Goal: Transaction & Acquisition: Subscribe to service/newsletter

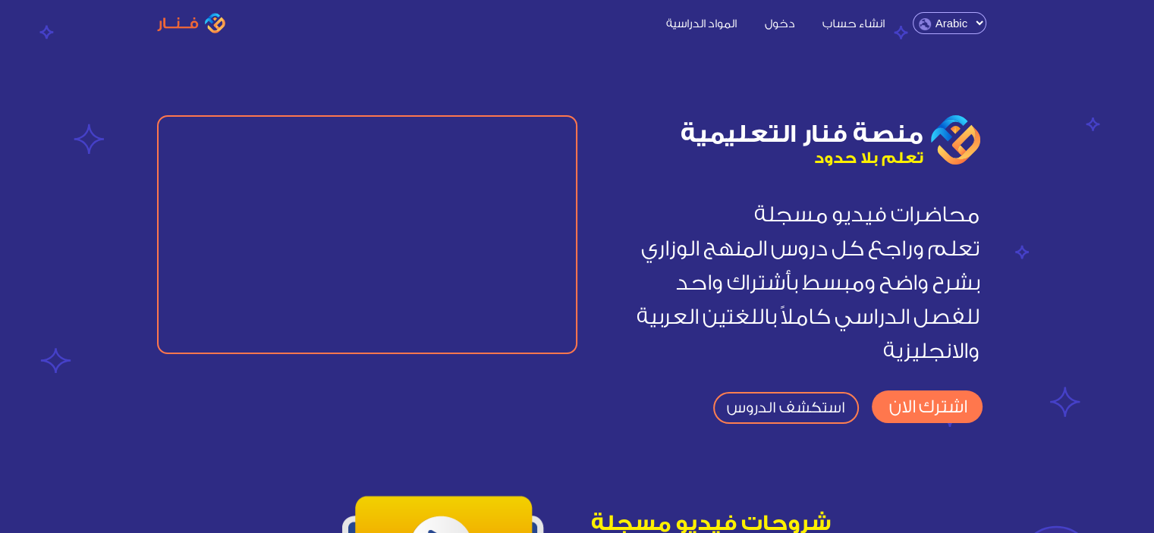
click at [755, 20] on link "دخول" at bounding box center [779, 22] width 55 height 16
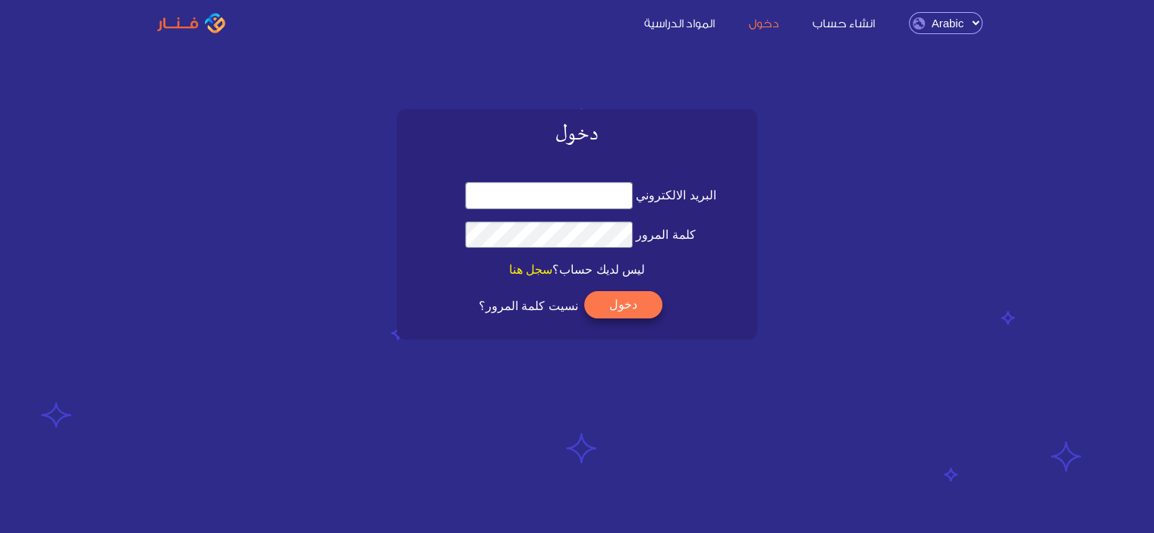
click at [728, 30] on link "المواد الدراسية" at bounding box center [679, 22] width 101 height 16
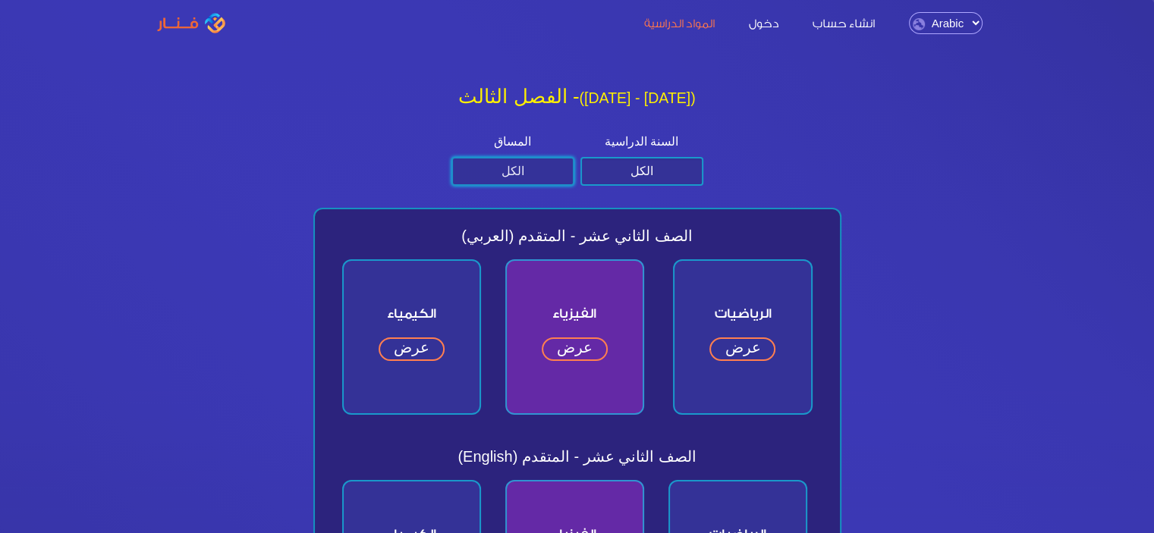
click at [501, 165] on select "الكل متقدم عام" at bounding box center [513, 171] width 123 height 29
select select "المتقدم"
click at [452, 157] on select "الكل متقدم عام" at bounding box center [513, 171] width 123 height 29
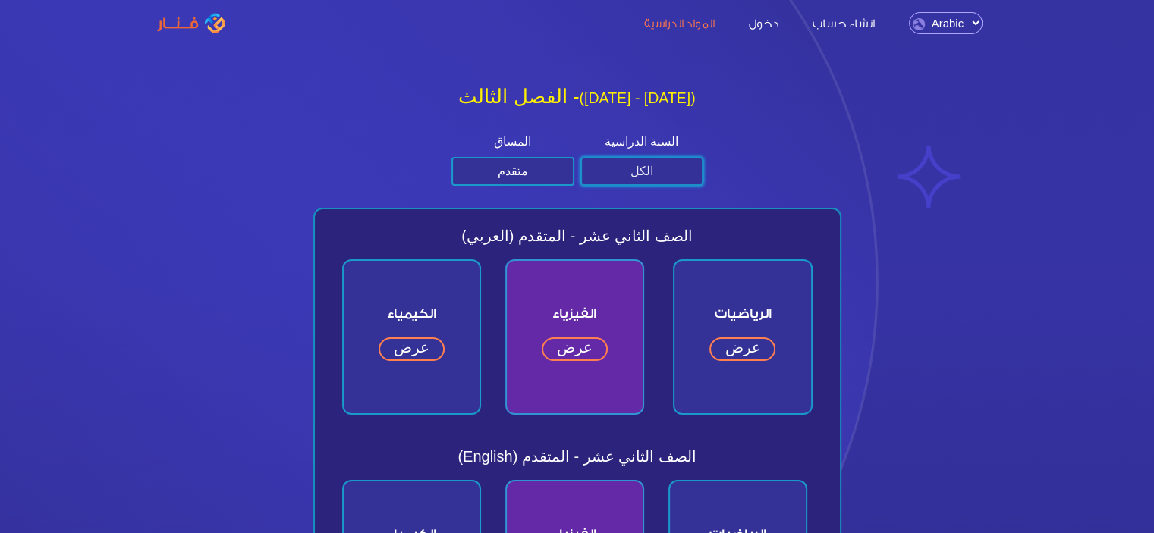
click at [627, 160] on select "الكل الصف الثاني عشر الصف الحادي عشر الصف العاشر الصف التاسع" at bounding box center [642, 171] width 123 height 29
select select "الثاني عشر"
click at [581, 157] on select "الكل الصف الثاني عشر الصف الحادي عشر الصف العاشر الصف التاسع" at bounding box center [642, 171] width 123 height 29
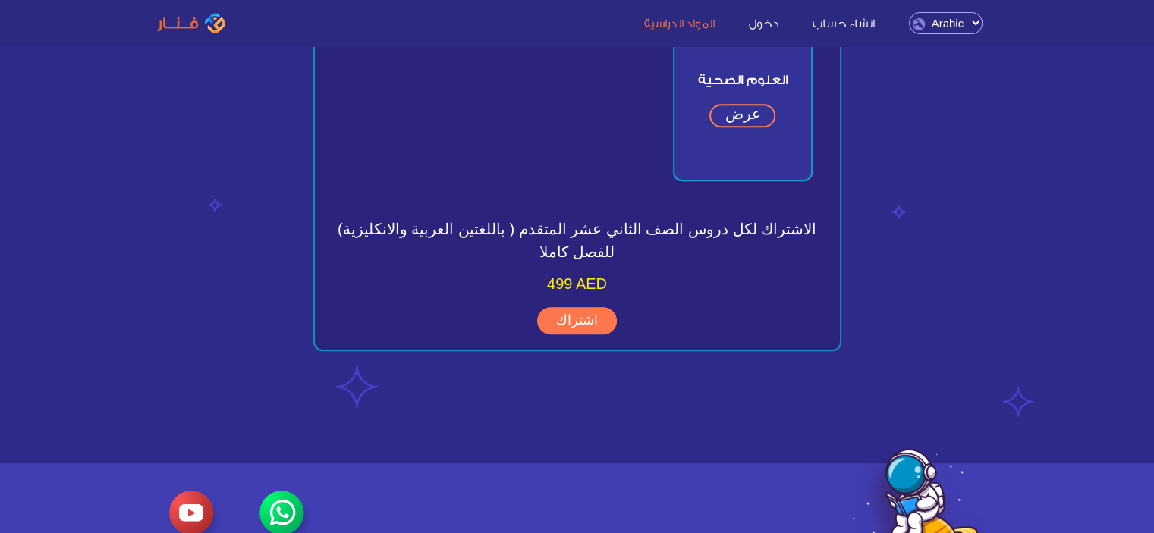
scroll to position [636, 0]
click at [835, 33] on div "انشاء حساب دخول المواد الدراسية English Arabic" at bounding box center [621, 23] width 754 height 22
click at [776, 27] on link "دخول" at bounding box center [764, 22] width 61 height 16
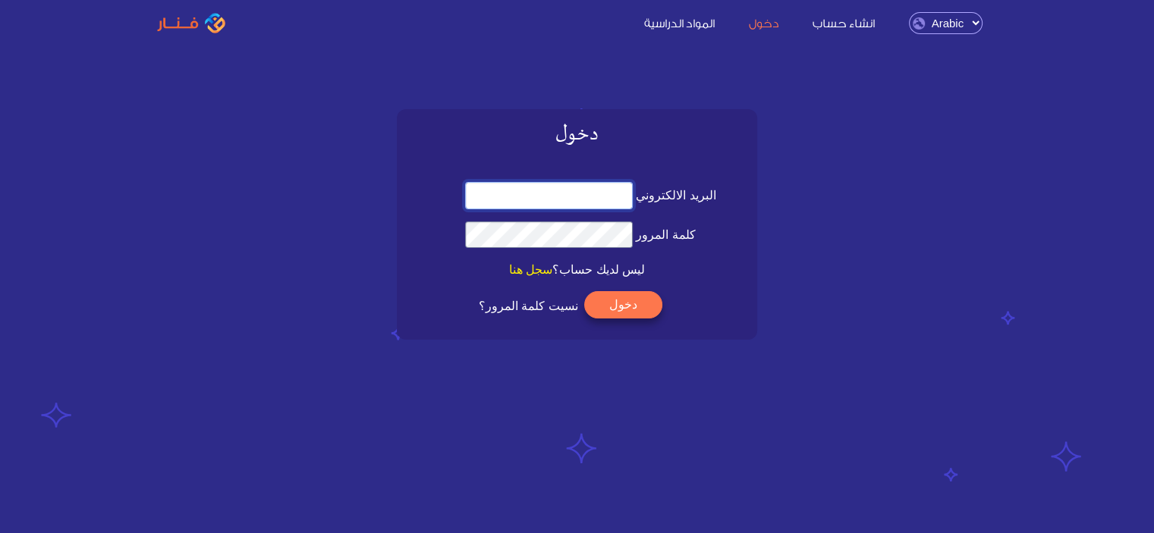
type input "noureldeenaly999@gmail.com"
click at [616, 303] on button "دخول" at bounding box center [623, 304] width 78 height 27
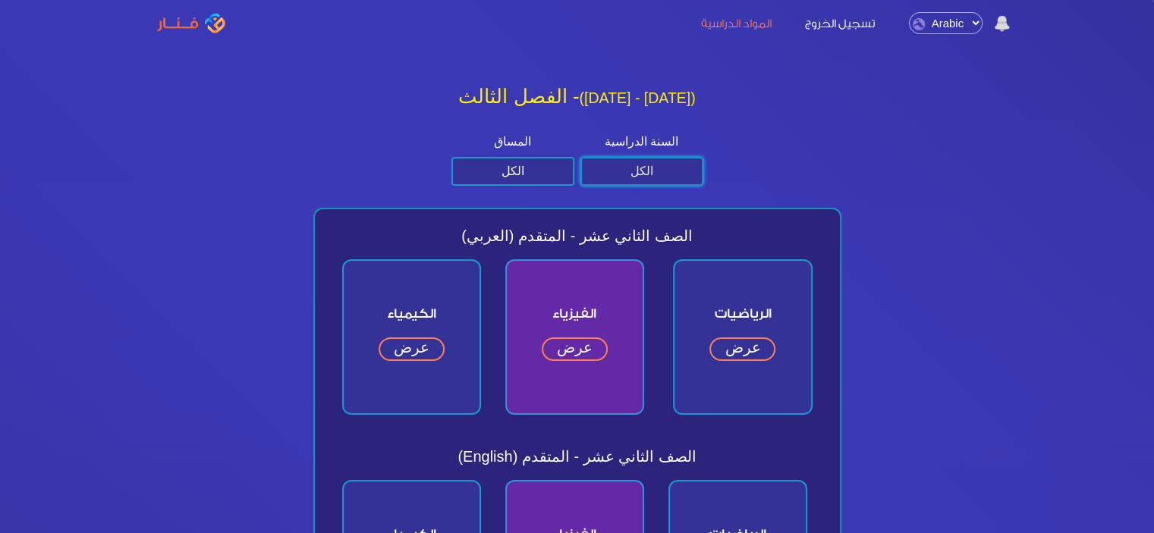
click at [650, 179] on select "الكل الصف الثاني عشر الصف الحادي عشر الصف العاشر الصف التاسع" at bounding box center [642, 171] width 123 height 29
select select "الثاني عشر"
click at [581, 157] on select "الكل الصف الثاني عشر الصف الحادي عشر الصف العاشر الصف التاسع" at bounding box center [642, 171] width 123 height 29
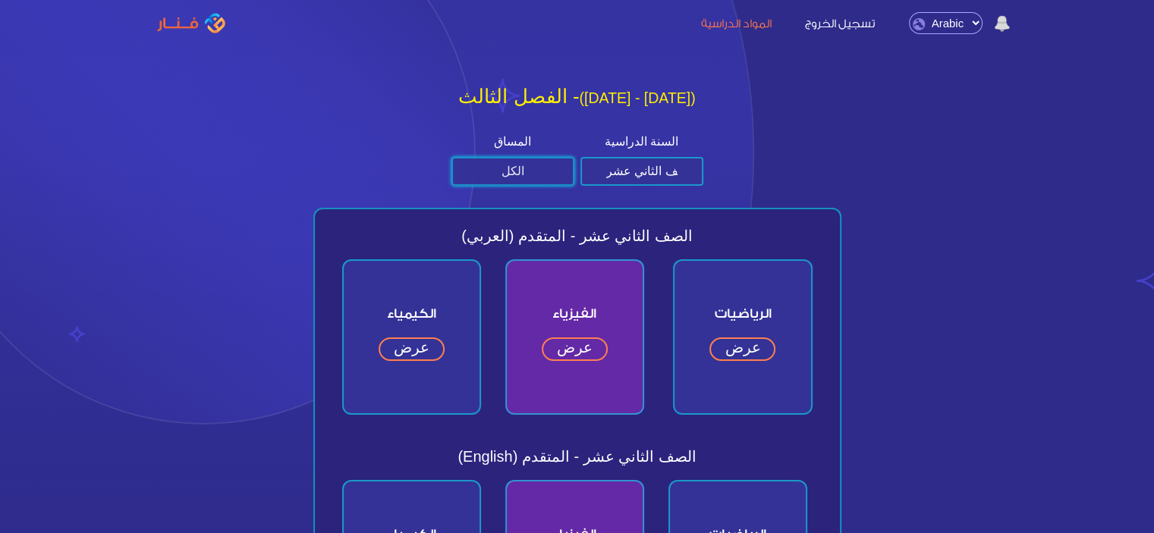
click at [540, 166] on select "الكل متقدم عام" at bounding box center [513, 171] width 123 height 29
select select "المتقدم"
click at [452, 157] on select "الكل متقدم عام" at bounding box center [513, 171] width 123 height 29
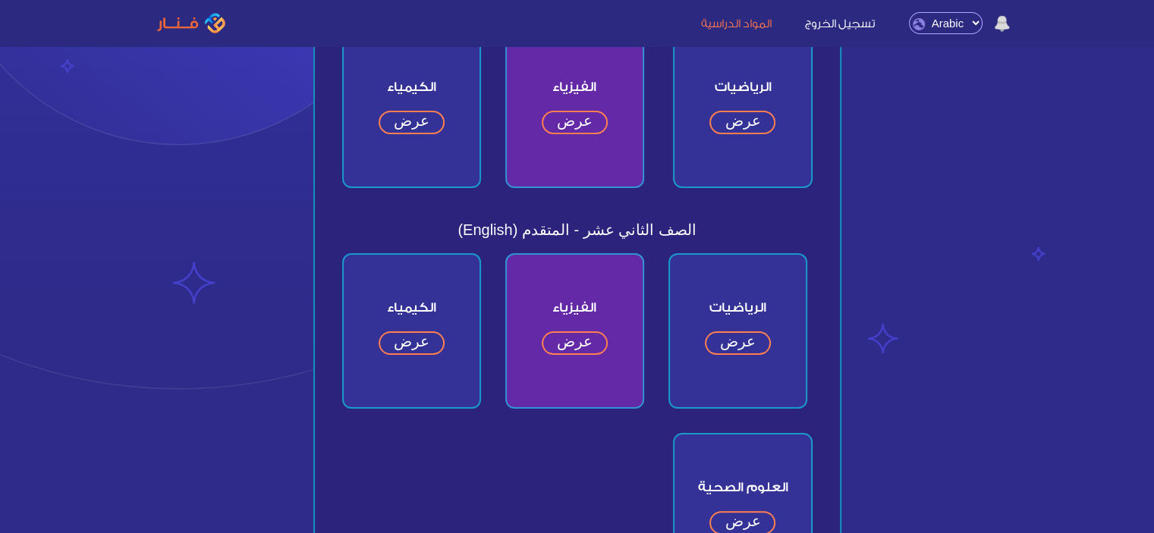
scroll to position [103, 0]
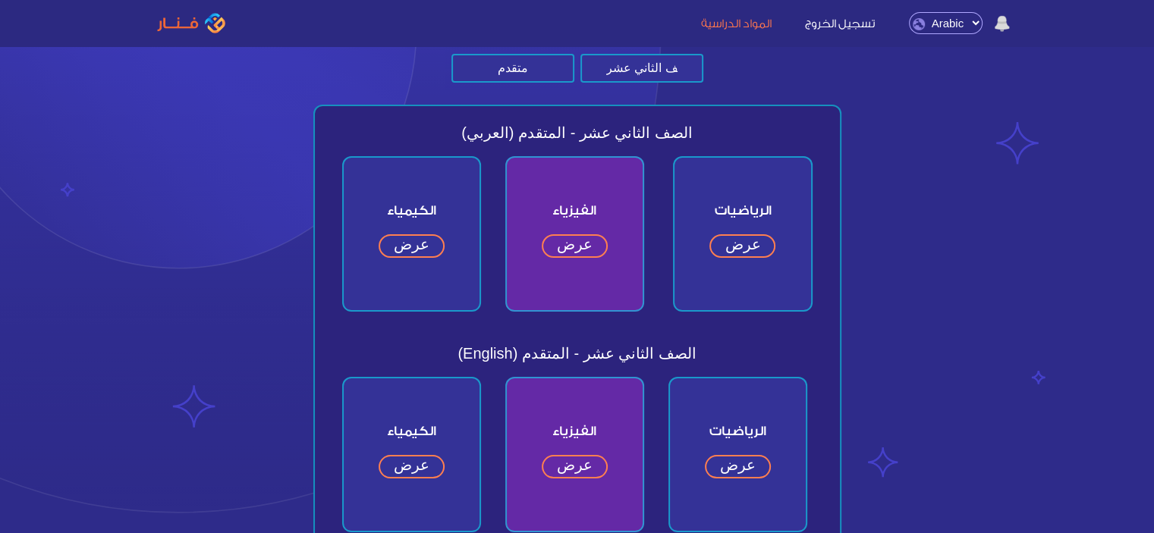
click at [738, 234] on link "عرض" at bounding box center [743, 246] width 66 height 24
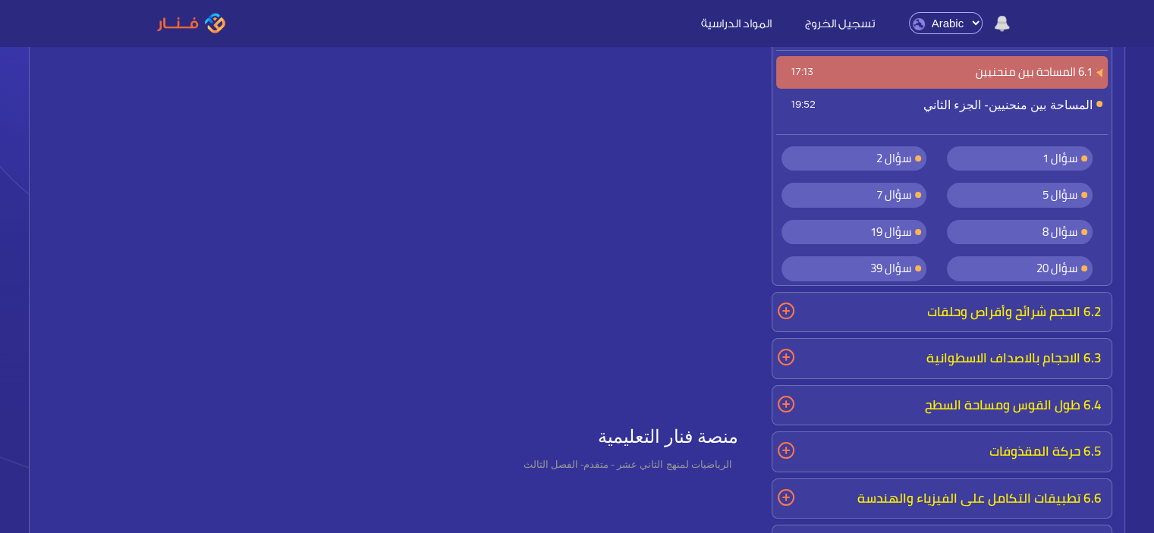
scroll to position [45, 0]
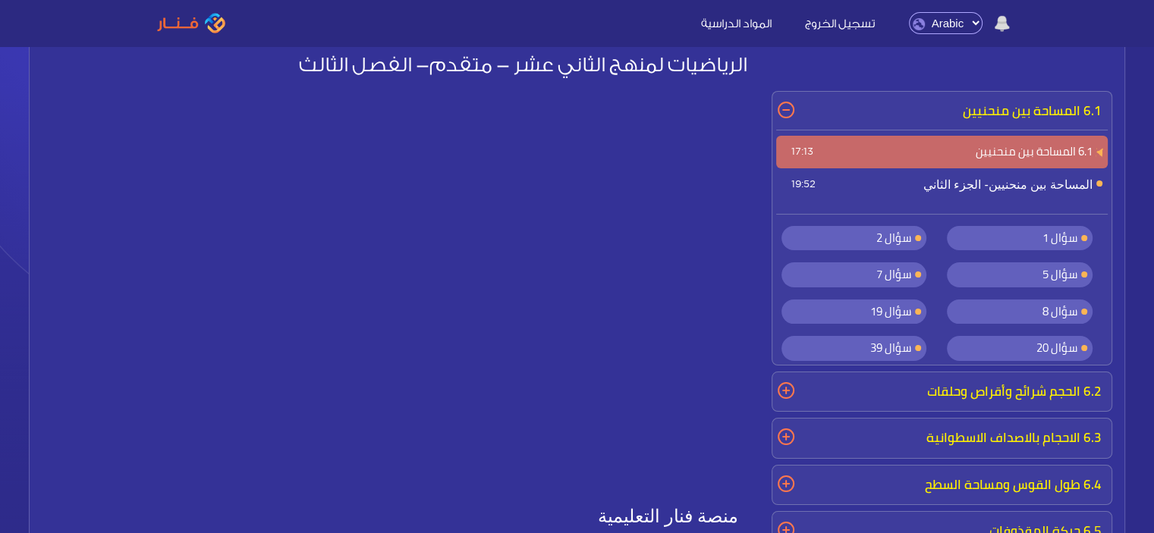
click at [1018, 182] on span "المساحة بين منحنيين- الجزء الثاني 19:52" at bounding box center [942, 184] width 332 height 33
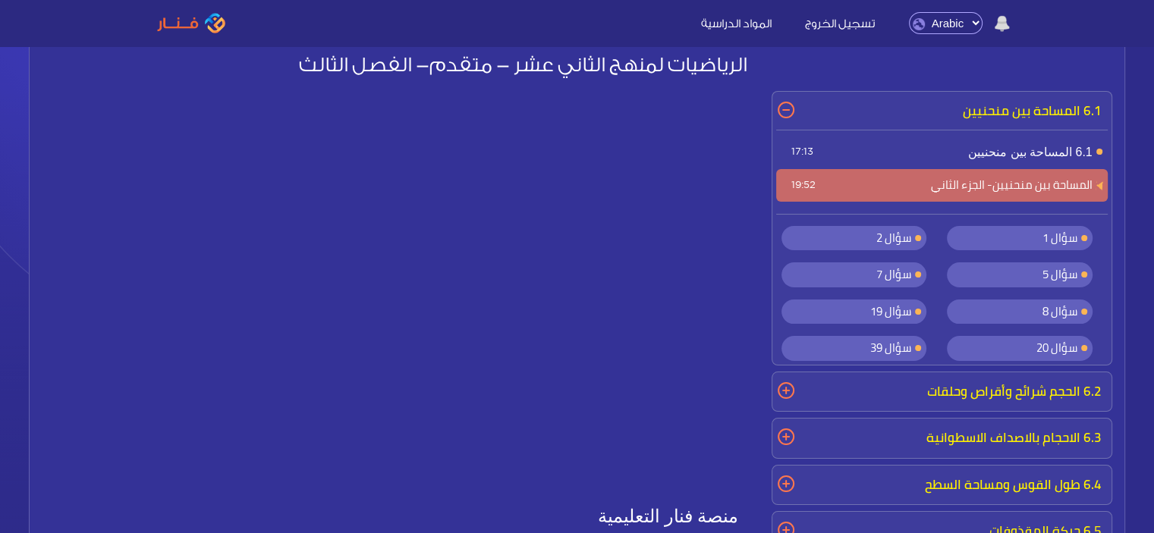
click at [894, 396] on p "6.2 الحجم شرائح وأقراص وحلقات" at bounding box center [942, 392] width 332 height 32
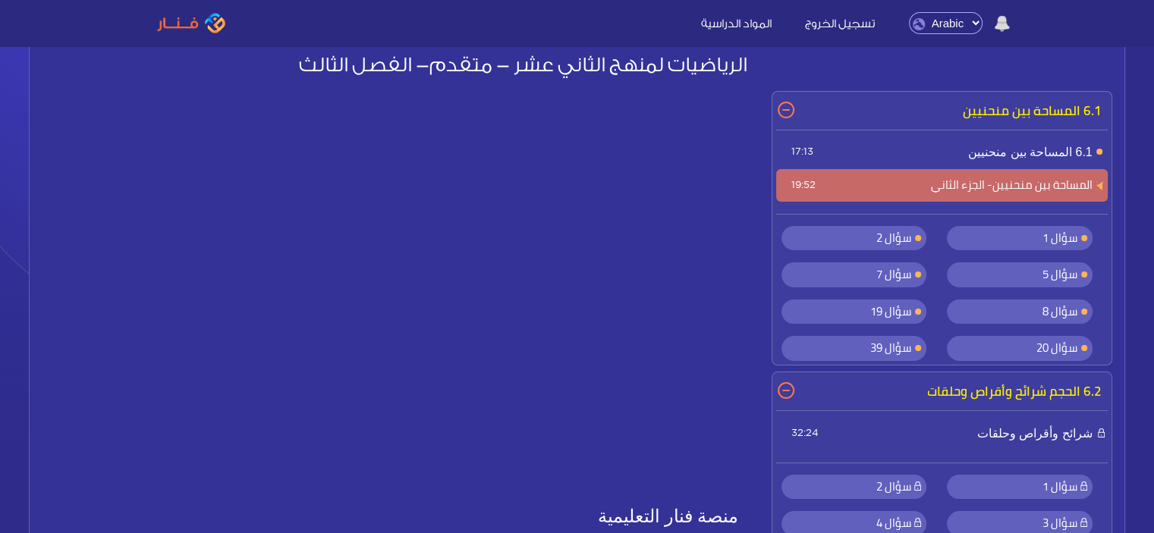
click at [905, 433] on span "شرائح وأقراص وحلقات 32:24" at bounding box center [942, 433] width 332 height 33
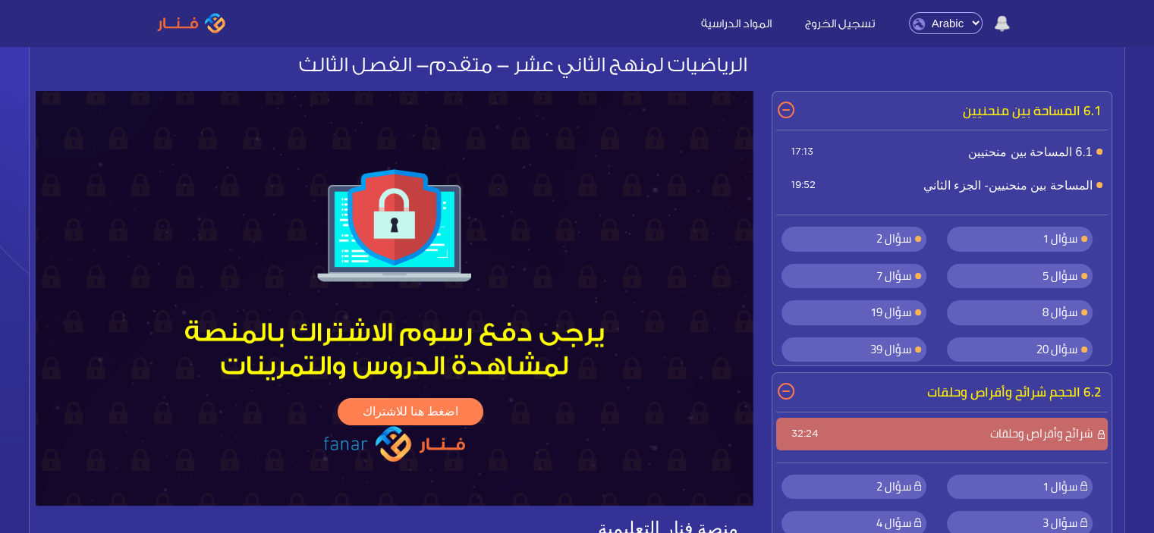
click at [419, 291] on img at bounding box center [394, 298] width 717 height 415
click at [429, 413] on link "اضغط هنا للاشتراك" at bounding box center [411, 411] width 146 height 27
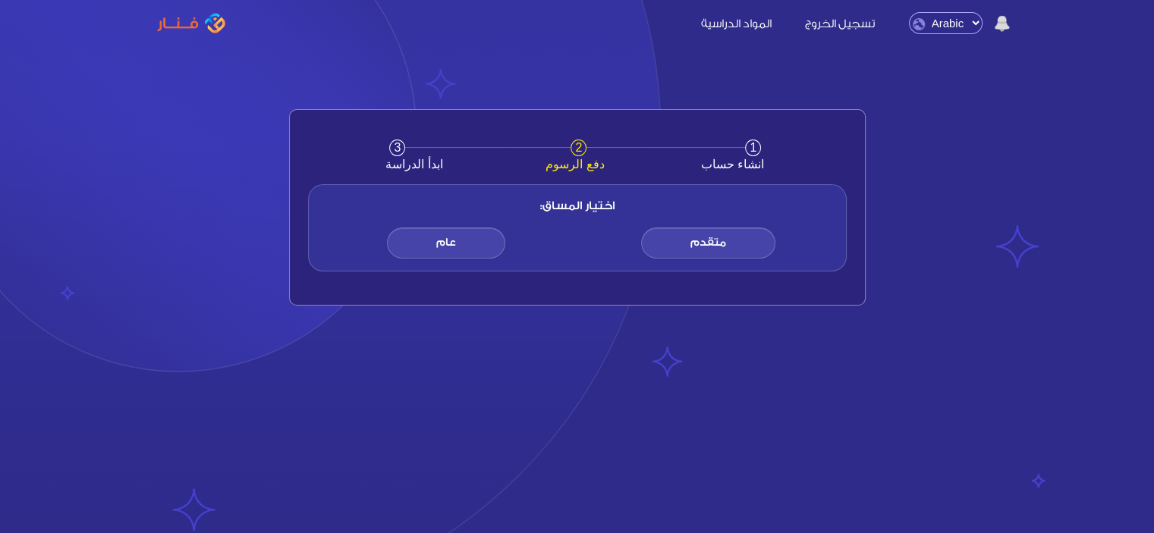
click at [723, 241] on span "متقدم" at bounding box center [708, 243] width 134 height 31
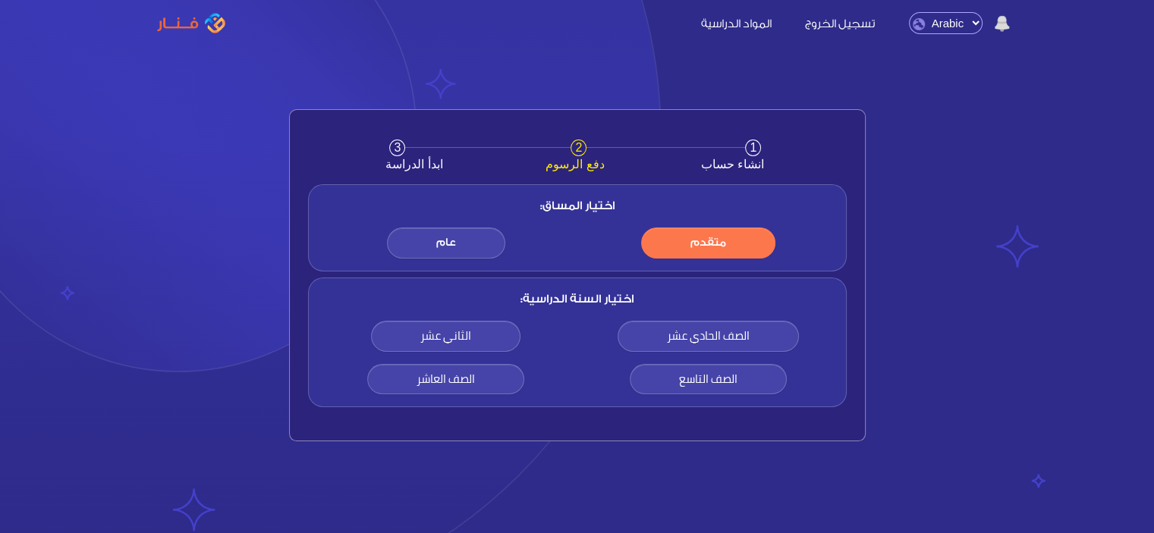
click at [477, 342] on span "الثاني عشر" at bounding box center [445, 336] width 149 height 31
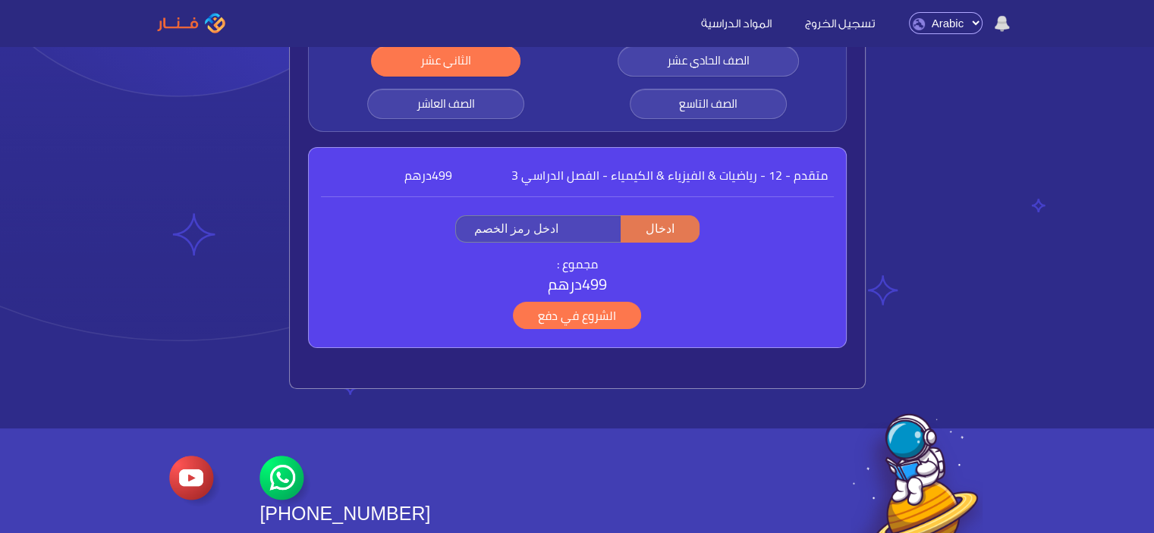
scroll to position [291, 0]
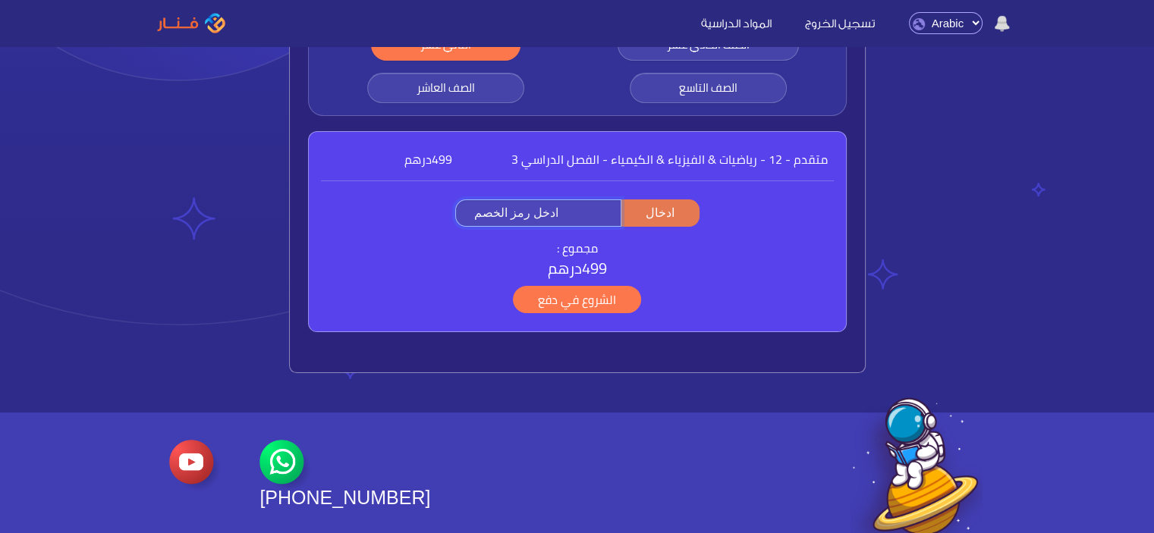
click at [531, 216] on input "text" at bounding box center [538, 213] width 166 height 27
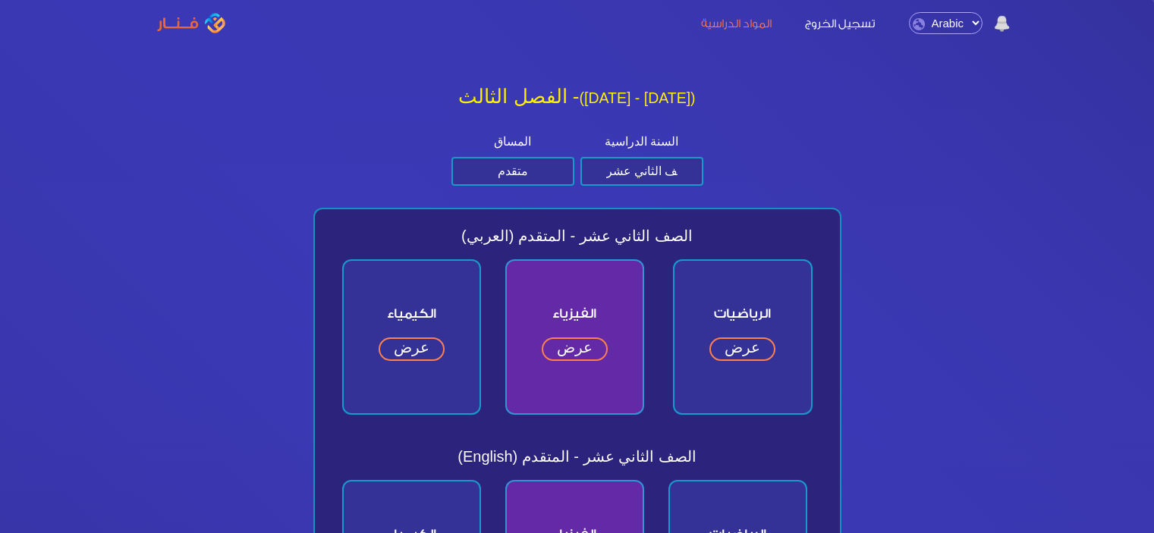
select select "المتقدم"
select select "الثاني عشر"
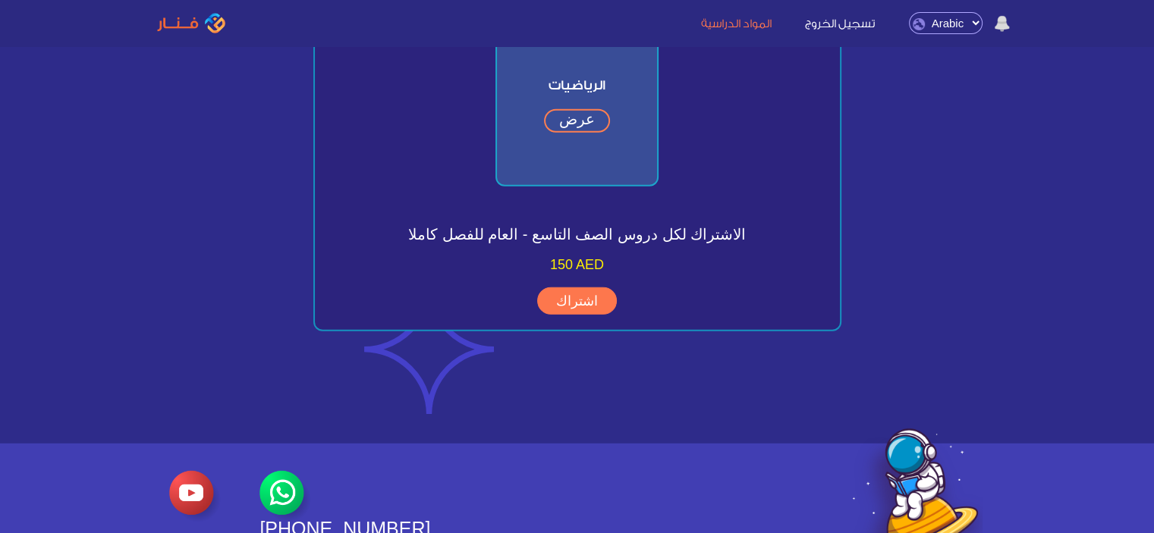
scroll to position [4104, 0]
